Goal: Transaction & Acquisition: Purchase product/service

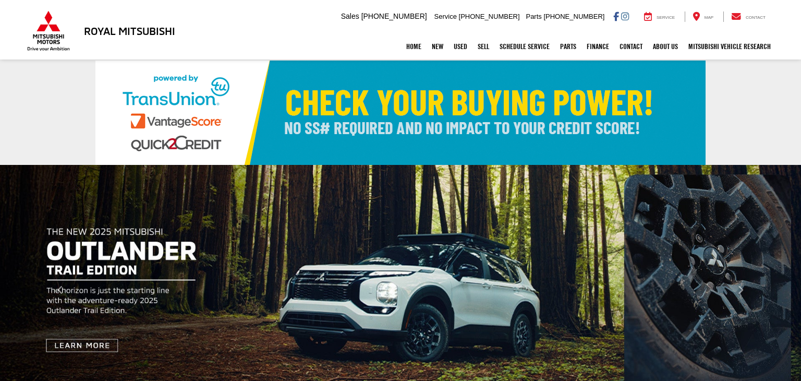
click at [455, 45] on link "Used" at bounding box center [461, 46] width 24 height 26
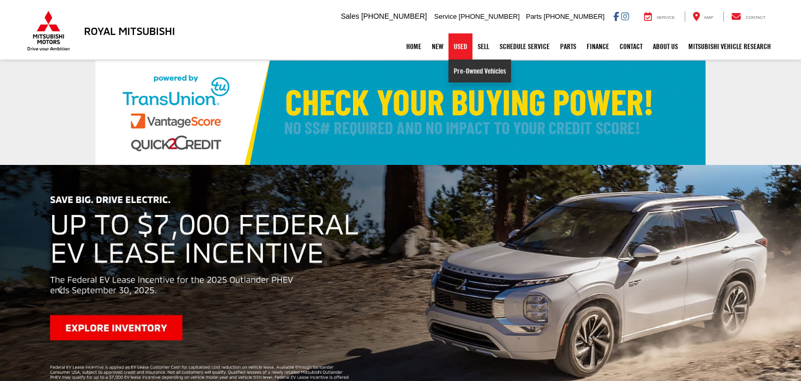
click at [465, 68] on link "Pre-Owned Vehicles" at bounding box center [480, 70] width 63 height 23
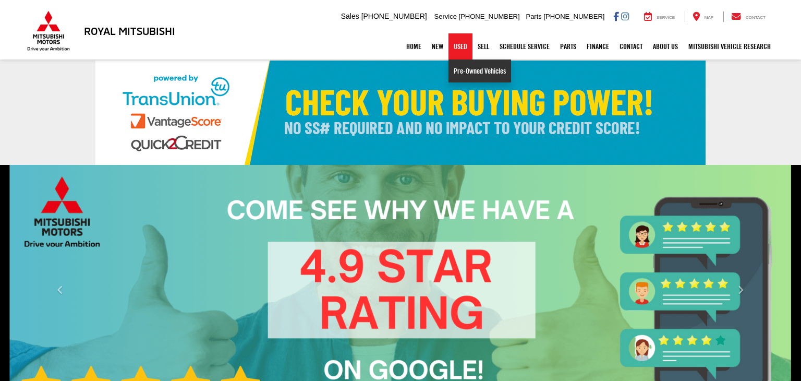
click at [467, 70] on link "Pre-Owned Vehicles" at bounding box center [480, 70] width 63 height 23
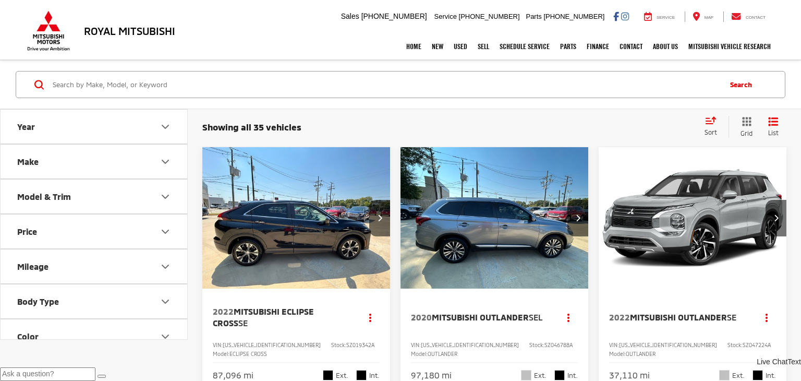
click at [164, 167] on button "Make" at bounding box center [95, 162] width 188 height 34
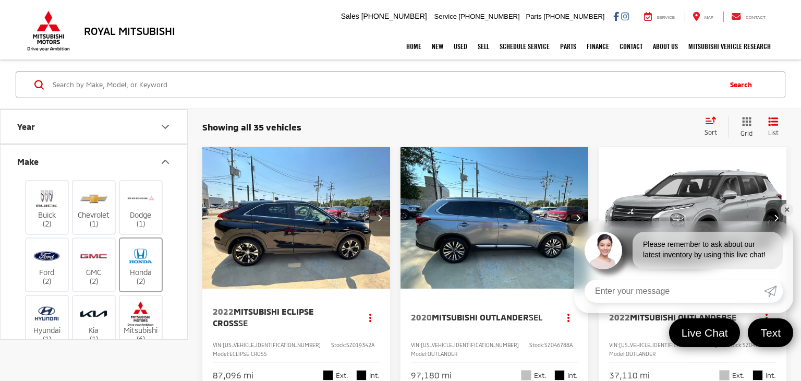
click at [136, 274] on label "Honda (2)" at bounding box center [141, 265] width 42 height 42
click at [0, 0] on input "Honda (2)" at bounding box center [0, 0] width 0 height 0
